Goal: Task Accomplishment & Management: Use online tool/utility

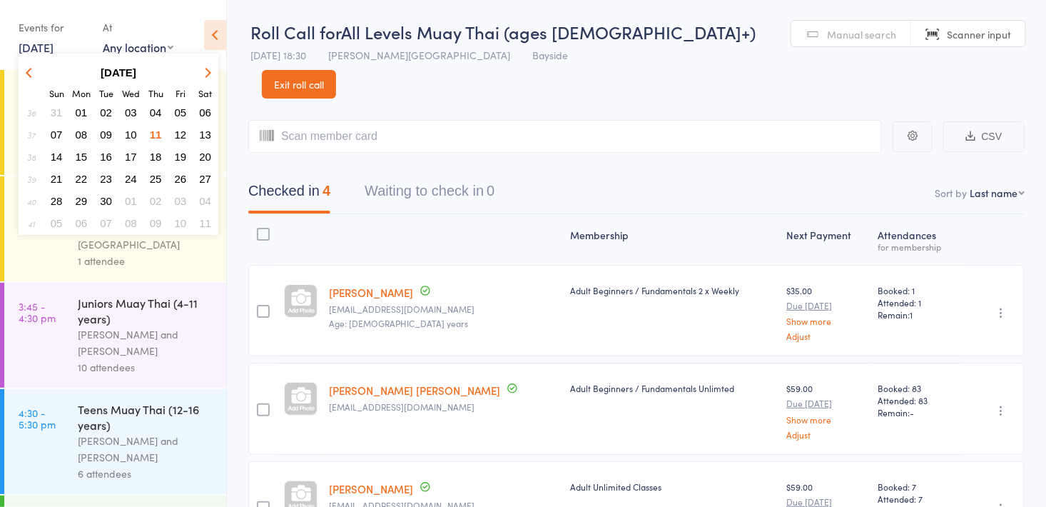
scroll to position [138, 0]
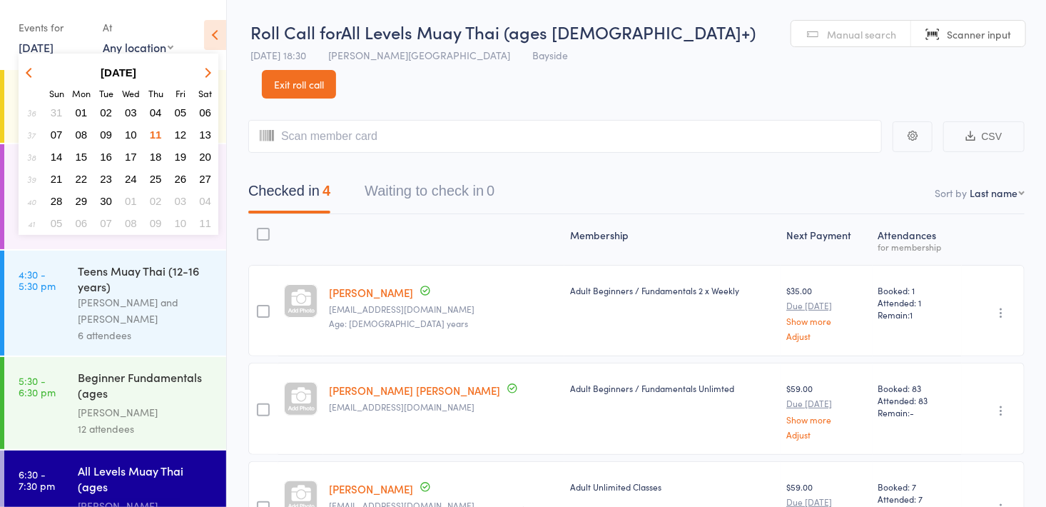
click at [176, 132] on span "12" at bounding box center [181, 134] width 12 height 12
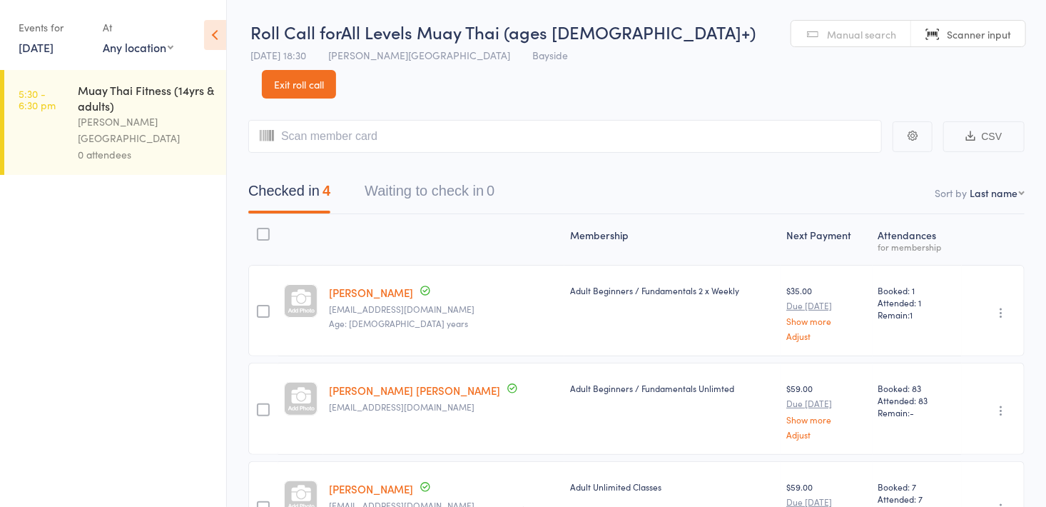
scroll to position [0, 0]
click at [93, 113] on div "[PERSON_NAME][GEOGRAPHIC_DATA]" at bounding box center [146, 129] width 136 height 33
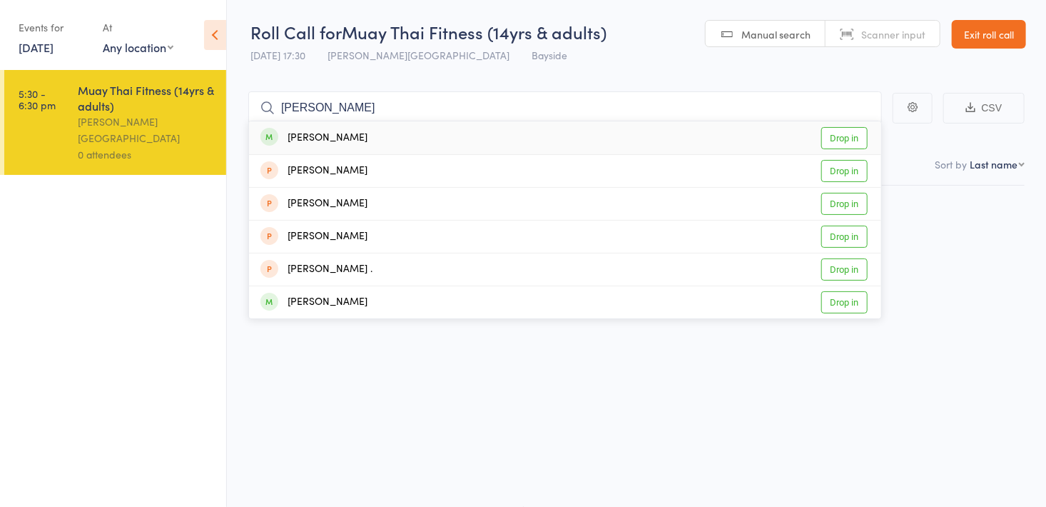
type input "[PERSON_NAME]"
click at [834, 130] on link "Drop in" at bounding box center [845, 138] width 46 height 22
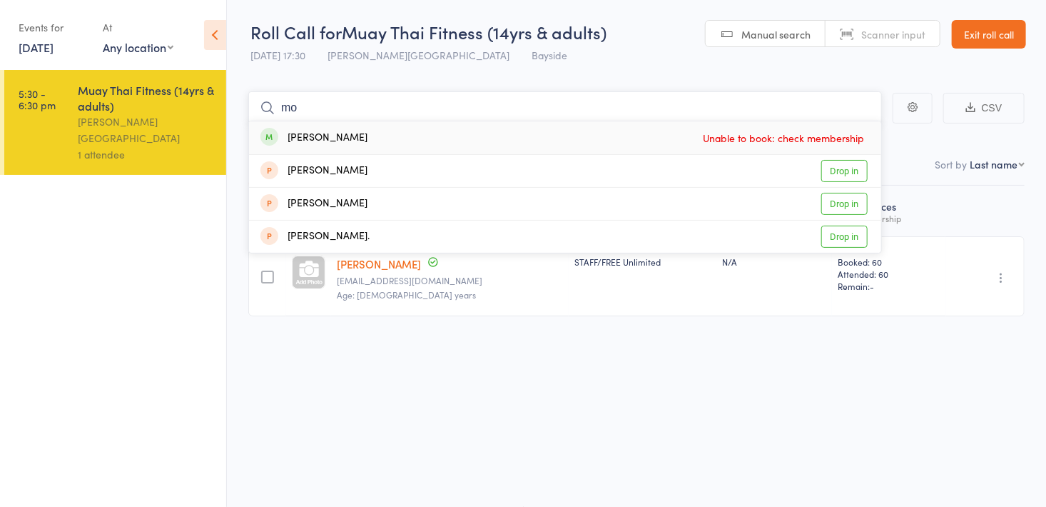
type input "m"
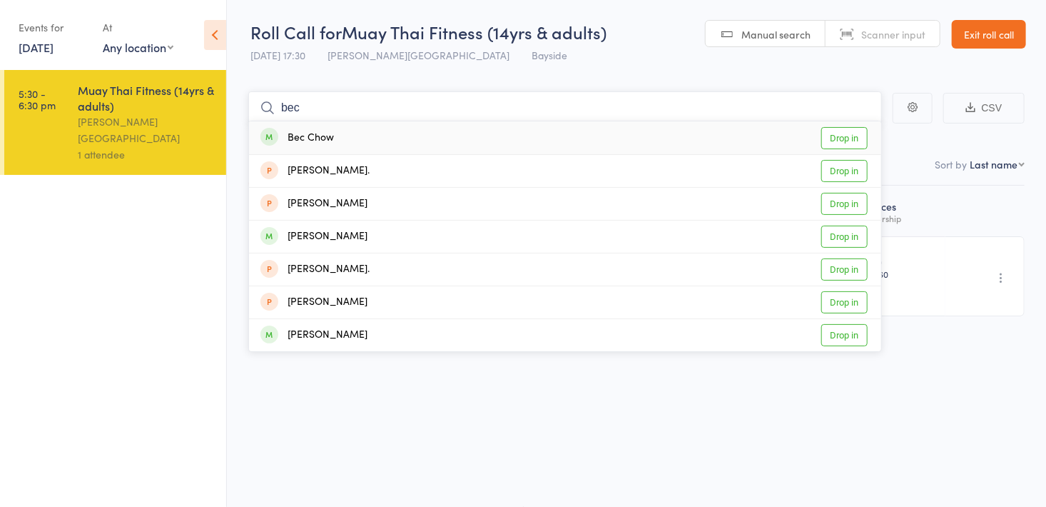
type input "bec"
click at [343, 145] on div "Bec Chow Drop in" at bounding box center [565, 137] width 632 height 33
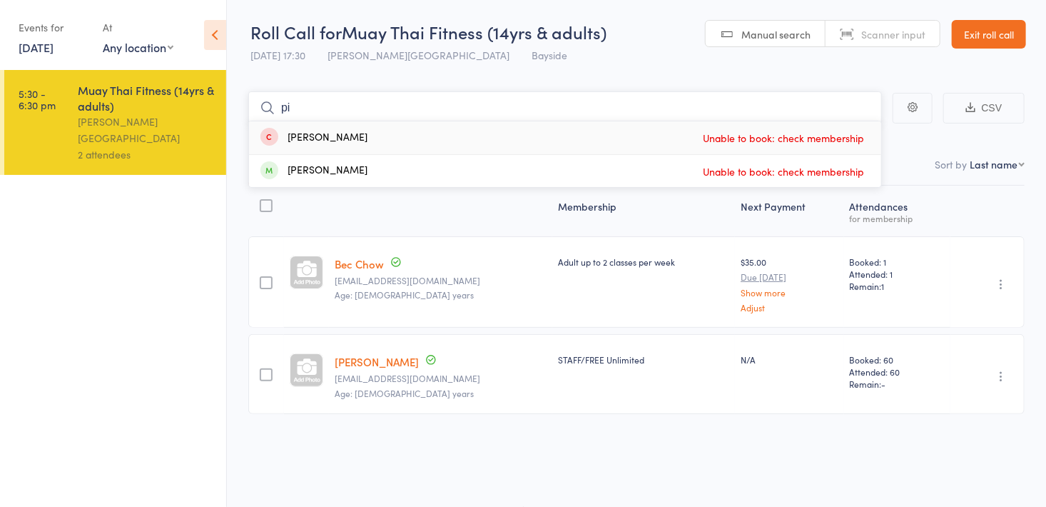
type input "p"
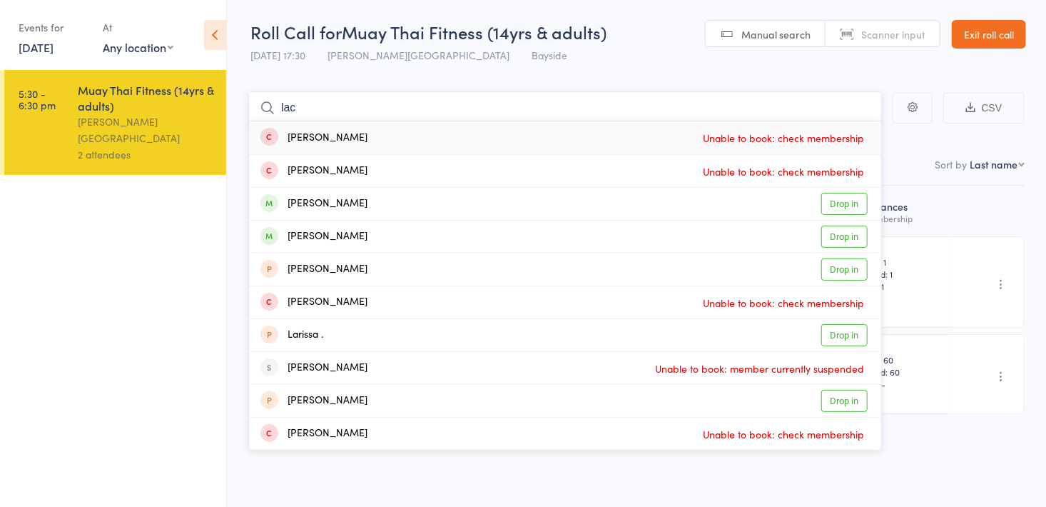
type input "lac"
click at [843, 236] on link "Drop in" at bounding box center [845, 237] width 46 height 22
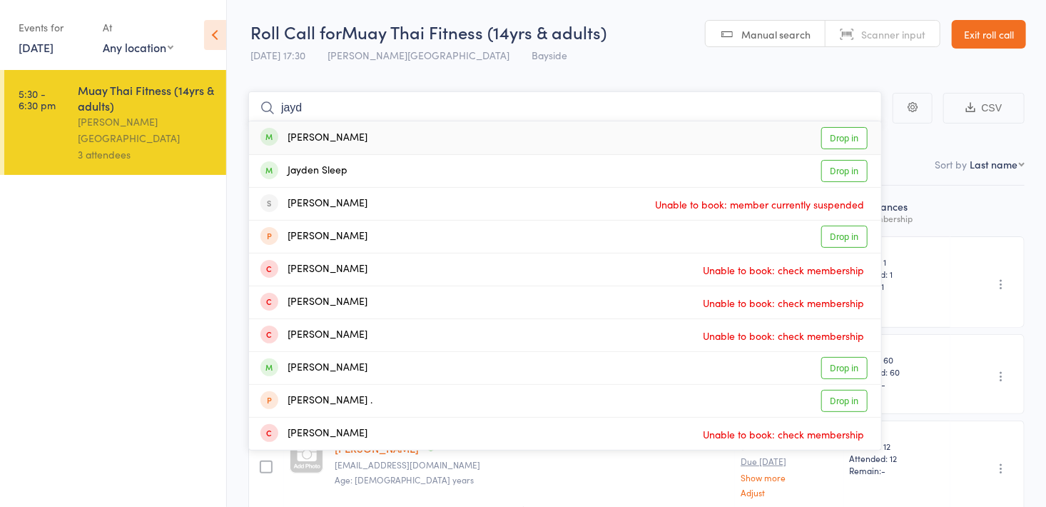
type input "jayd"
click at [846, 168] on link "Drop in" at bounding box center [845, 171] width 46 height 22
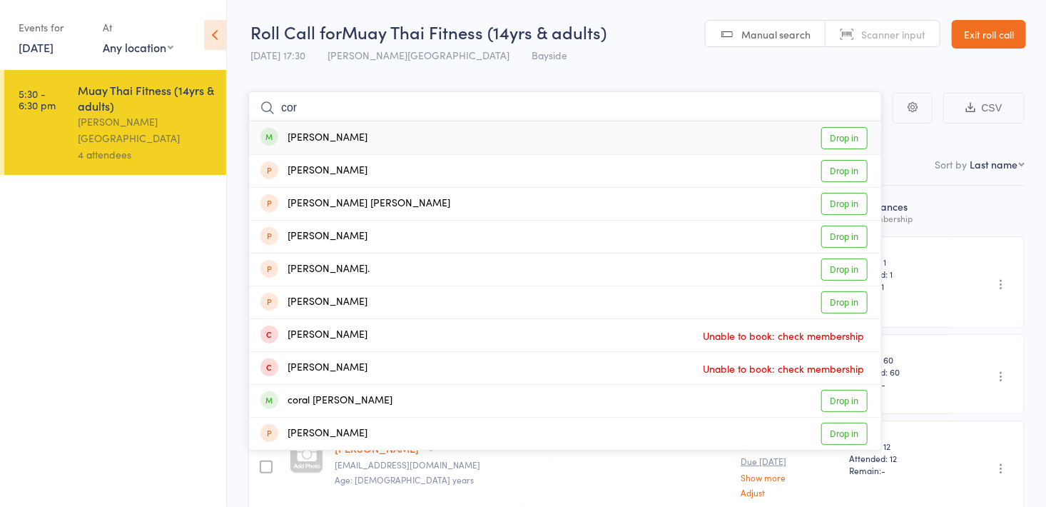
type input "cor"
click at [851, 397] on link "Drop in" at bounding box center [845, 401] width 46 height 22
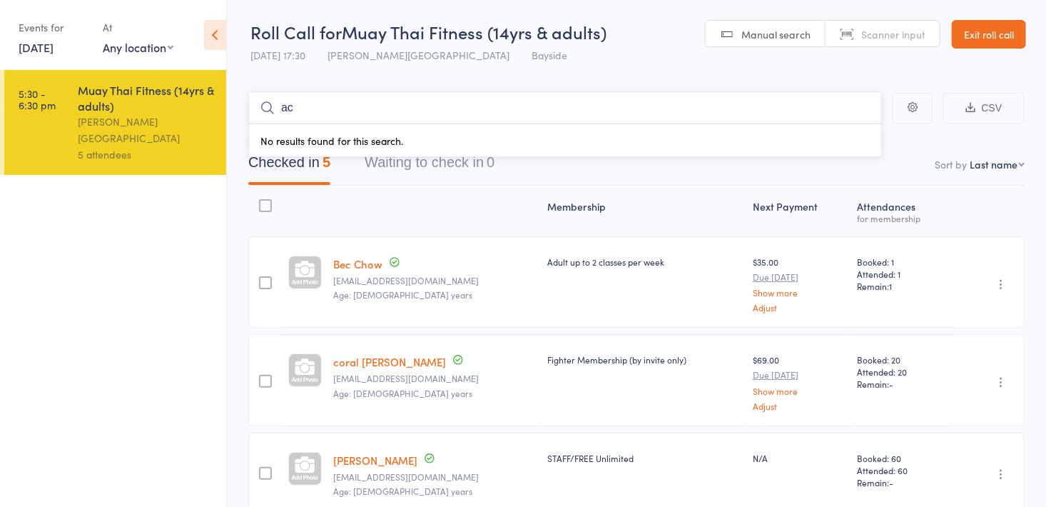
type input "a"
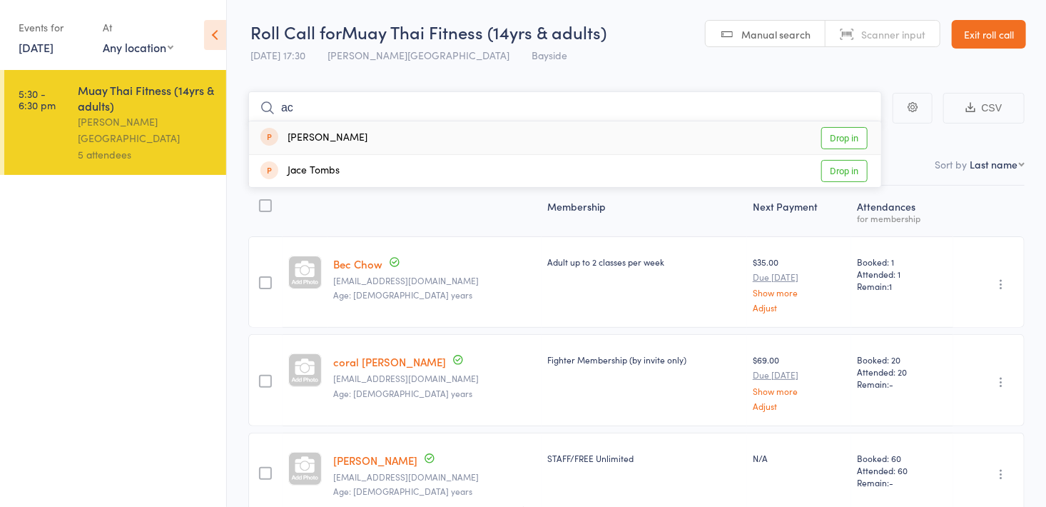
type input "a"
